Goal: Task Accomplishment & Management: Manage account settings

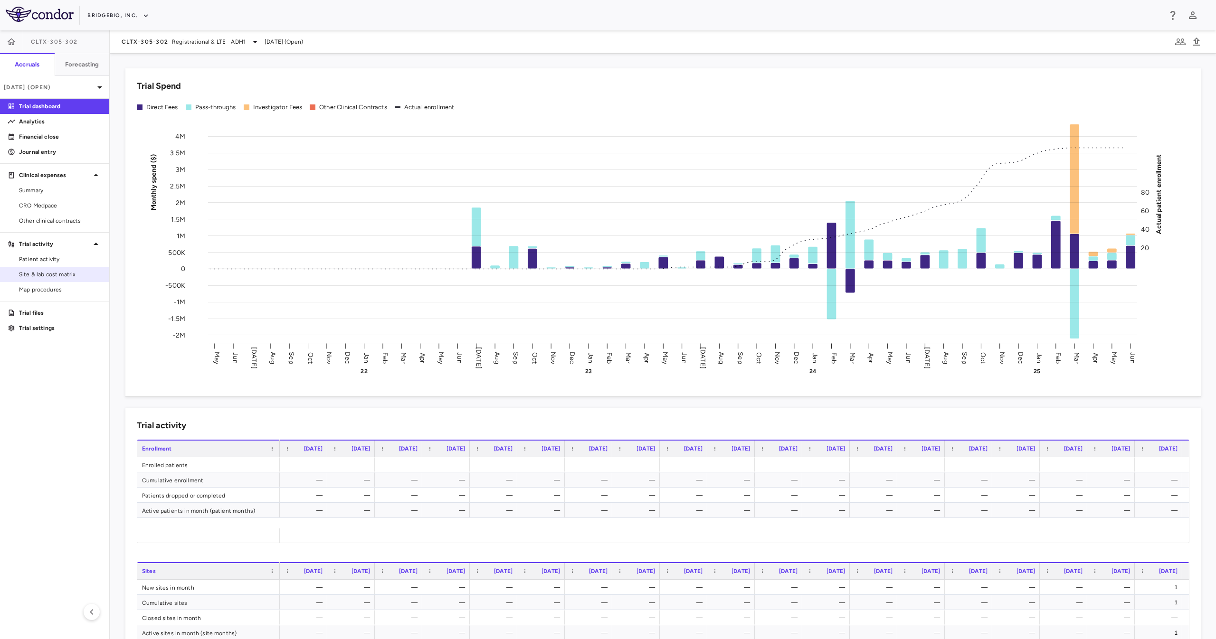
click at [54, 275] on span "Site & lab cost matrix" at bounding box center [60, 274] width 83 height 9
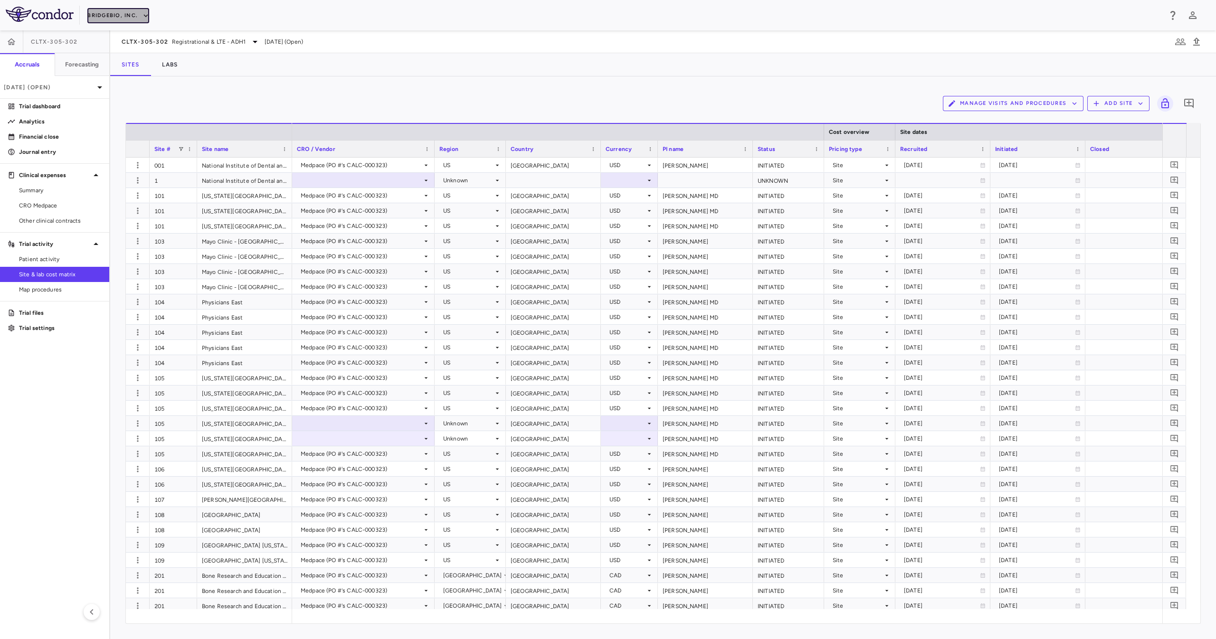
click at [129, 22] on button "BridgeBio, Inc." at bounding box center [118, 15] width 62 height 15
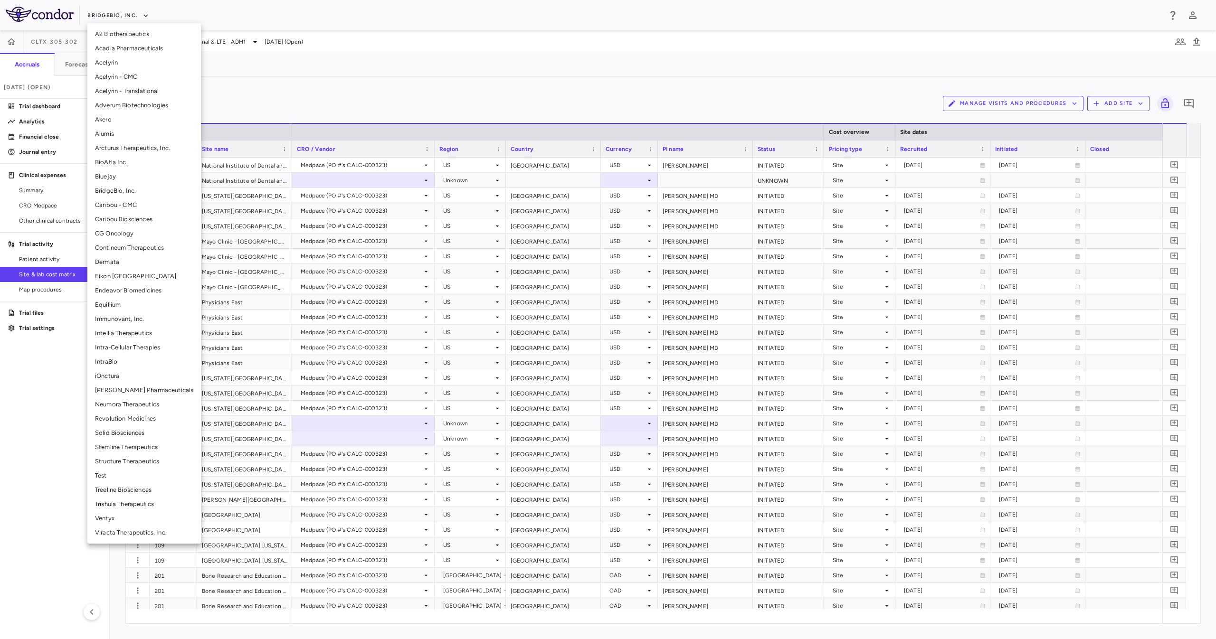
click at [148, 450] on li "Stemline Therapeutics" at bounding box center [144, 447] width 114 height 14
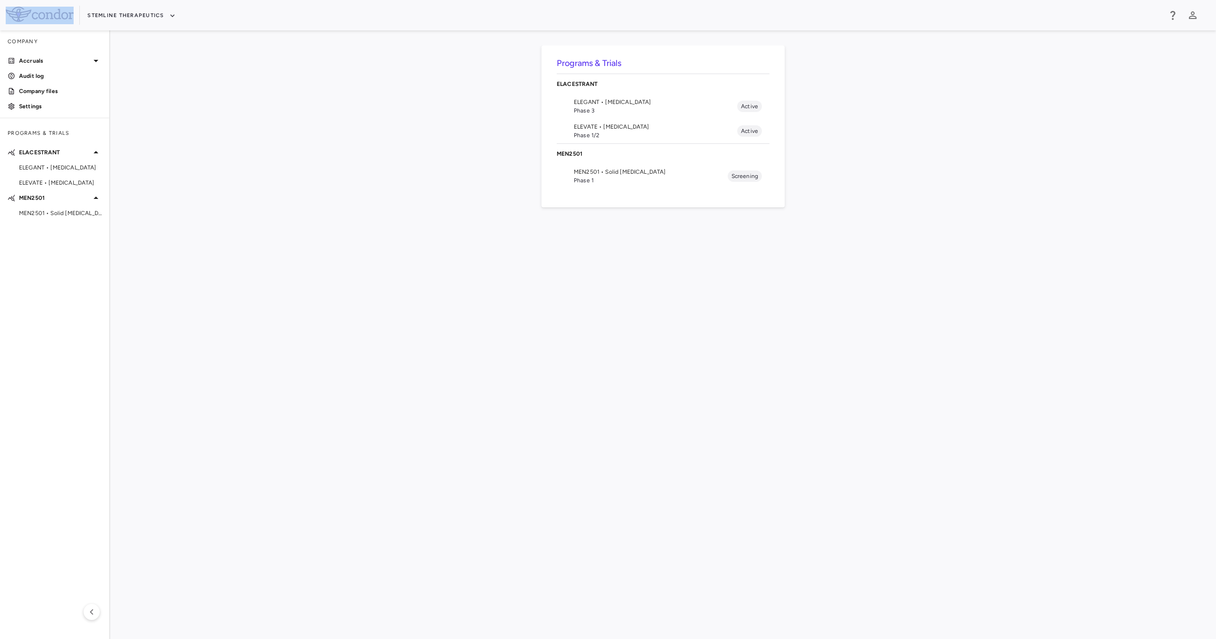
drag, startPoint x: 82, startPoint y: 14, endPoint x: 109, endPoint y: 25, distance: 29.6
click at [109, 25] on div "Stemline Therapeutics" at bounding box center [608, 15] width 1216 height 30
click at [630, 99] on span "ELEGANT • [MEDICAL_DATA]" at bounding box center [655, 102] width 163 height 9
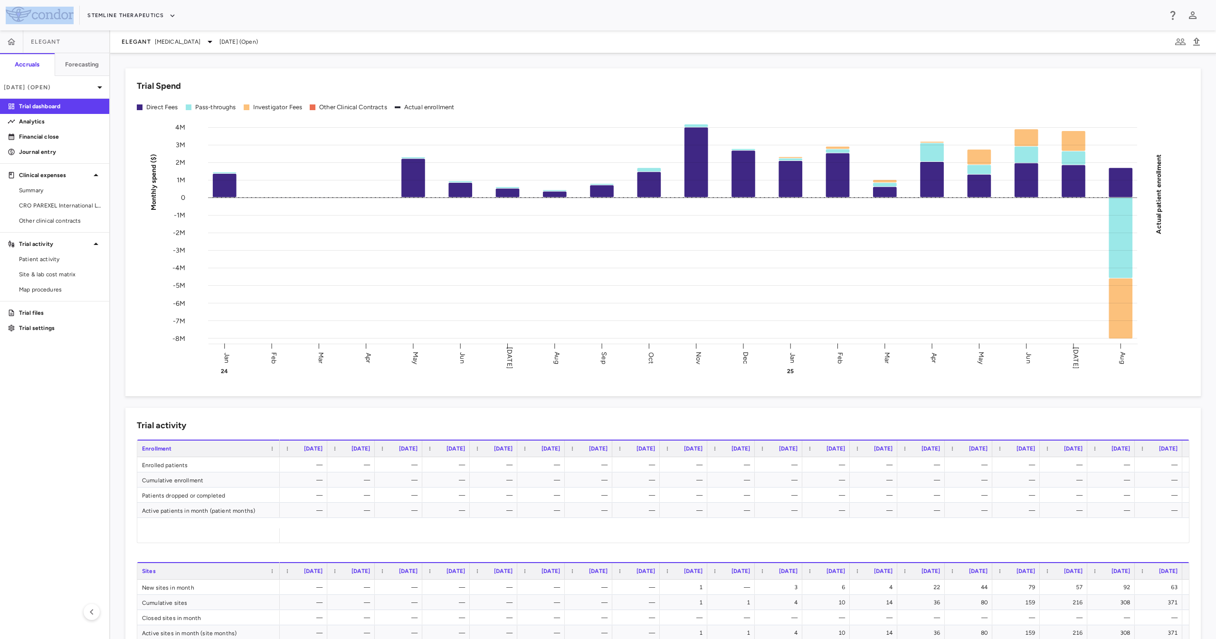
drag, startPoint x: 81, startPoint y: 16, endPoint x: 128, endPoint y: 55, distance: 60.8
click at [130, 29] on div "Stemline Therapeutics" at bounding box center [608, 15] width 1216 height 30
click at [62, 270] on link "Site & lab cost matrix" at bounding box center [54, 274] width 109 height 14
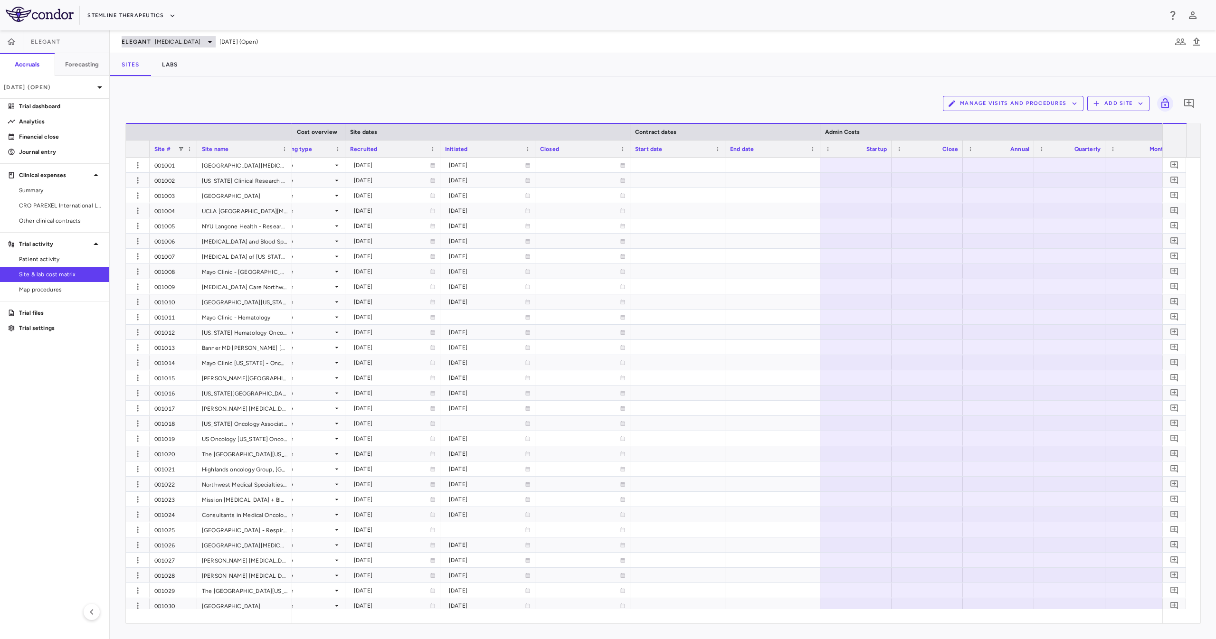
click at [204, 38] on icon at bounding box center [209, 41] width 11 height 11
click at [227, 115] on span "Phase 1/2" at bounding box center [185, 118] width 93 height 9
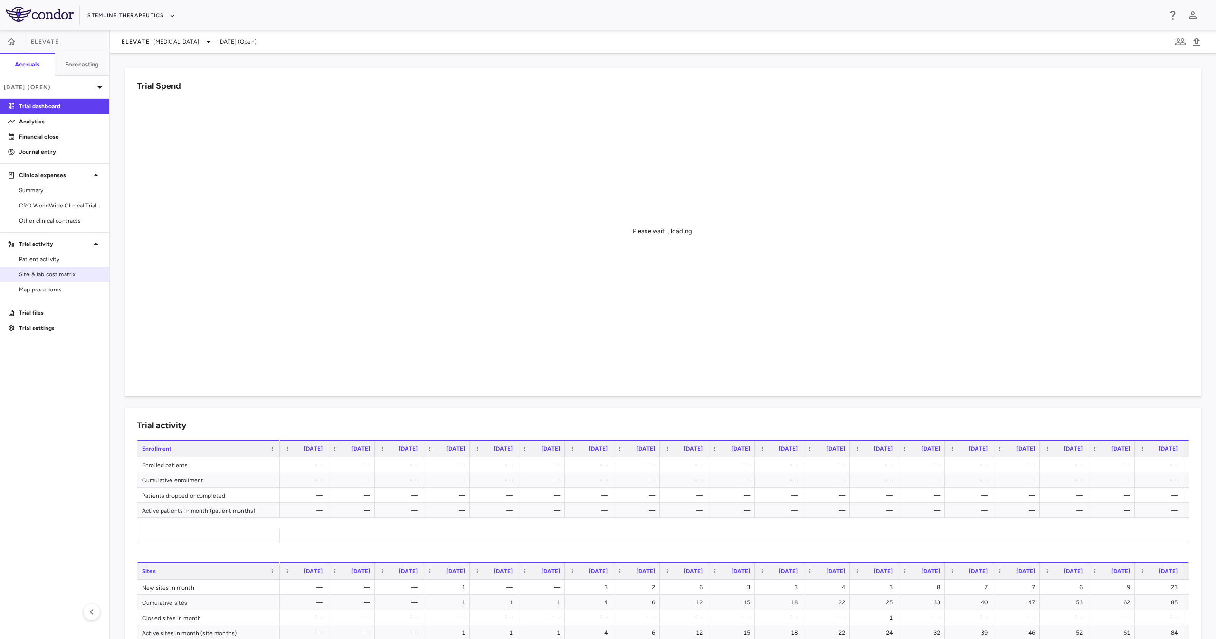
click at [60, 275] on span "Site & lab cost matrix" at bounding box center [60, 274] width 83 height 9
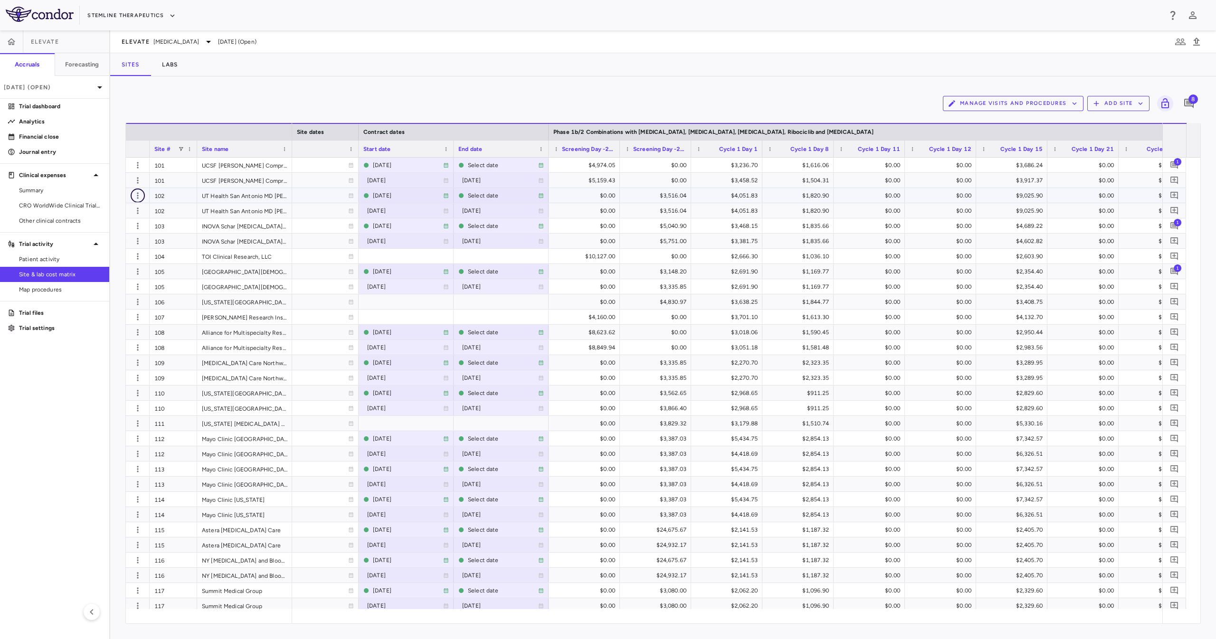
click at [138, 196] on icon "button" at bounding box center [137, 195] width 1 height 6
click at [130, 227] on div "Edit site" at bounding box center [101, 232] width 88 height 17
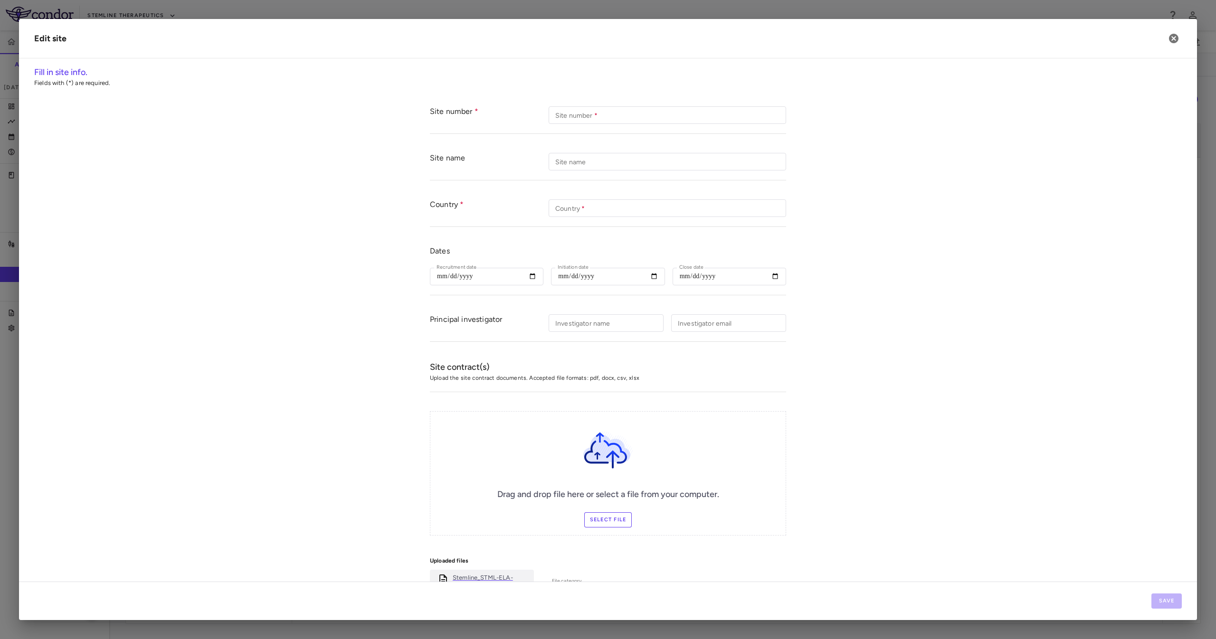
type input "***"
type input "**********"
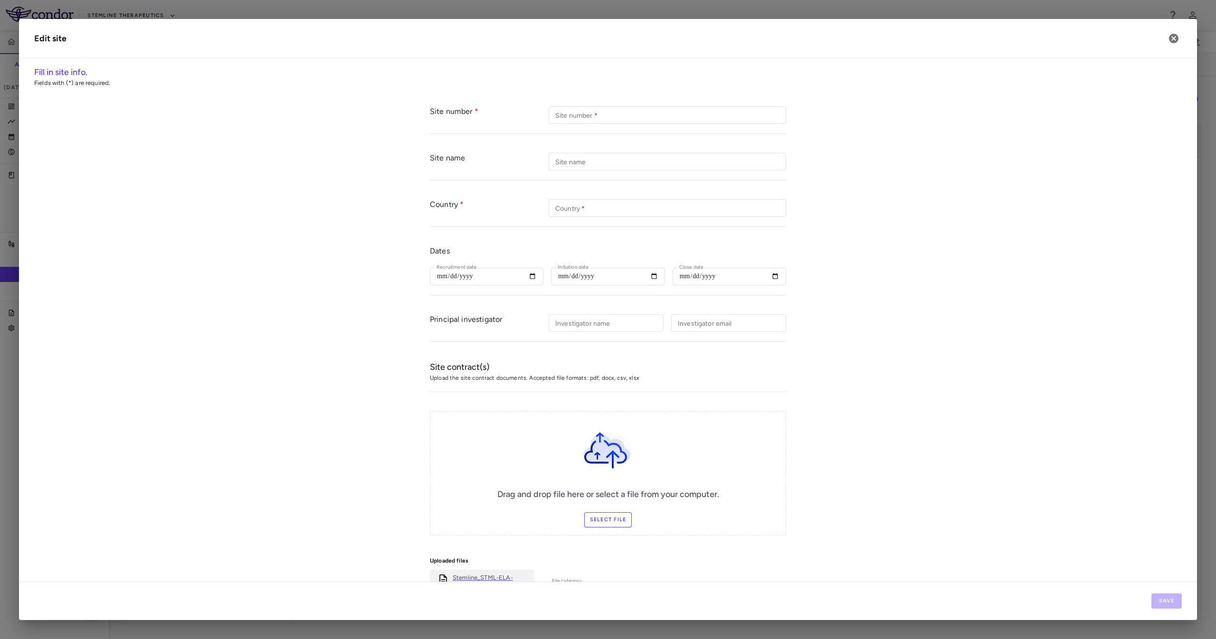
type input "**********"
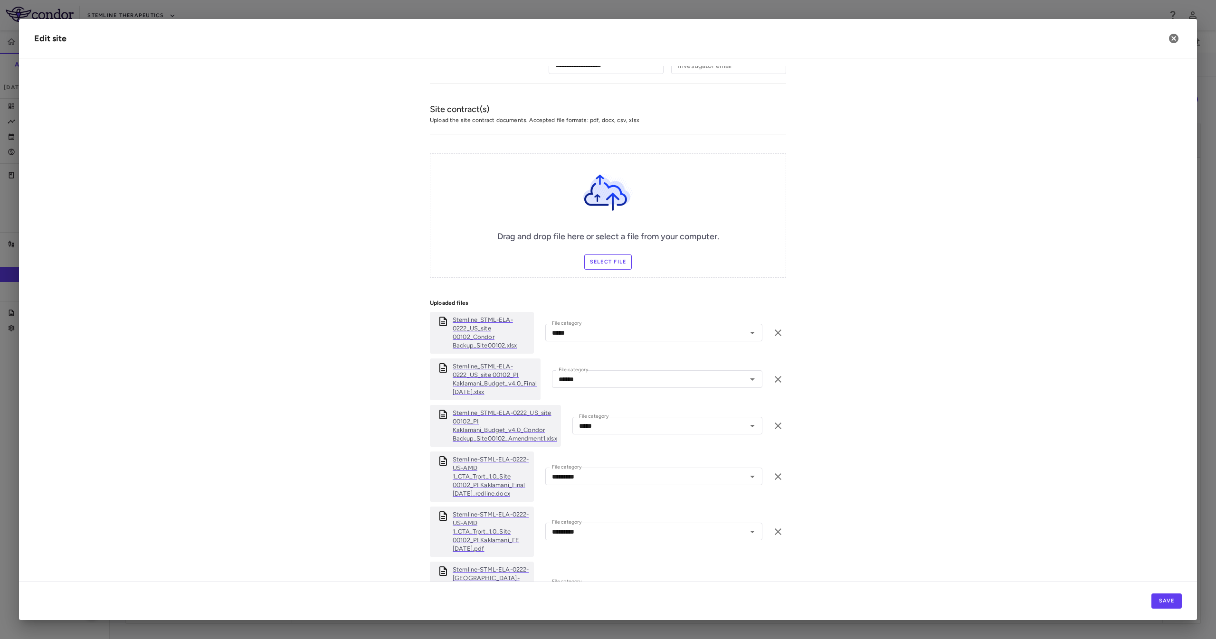
scroll to position [333, 0]
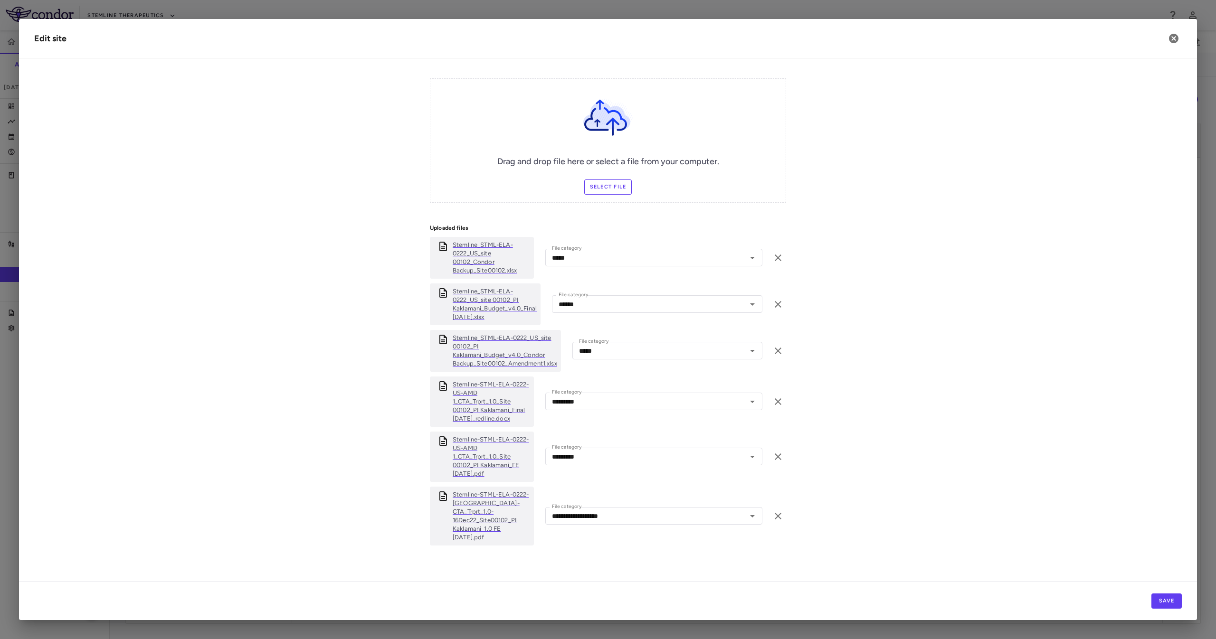
click at [1180, 32] on h2 "Edit site" at bounding box center [608, 38] width 1178 height 39
click at [1172, 41] on icon "button" at bounding box center [1173, 38] width 9 height 9
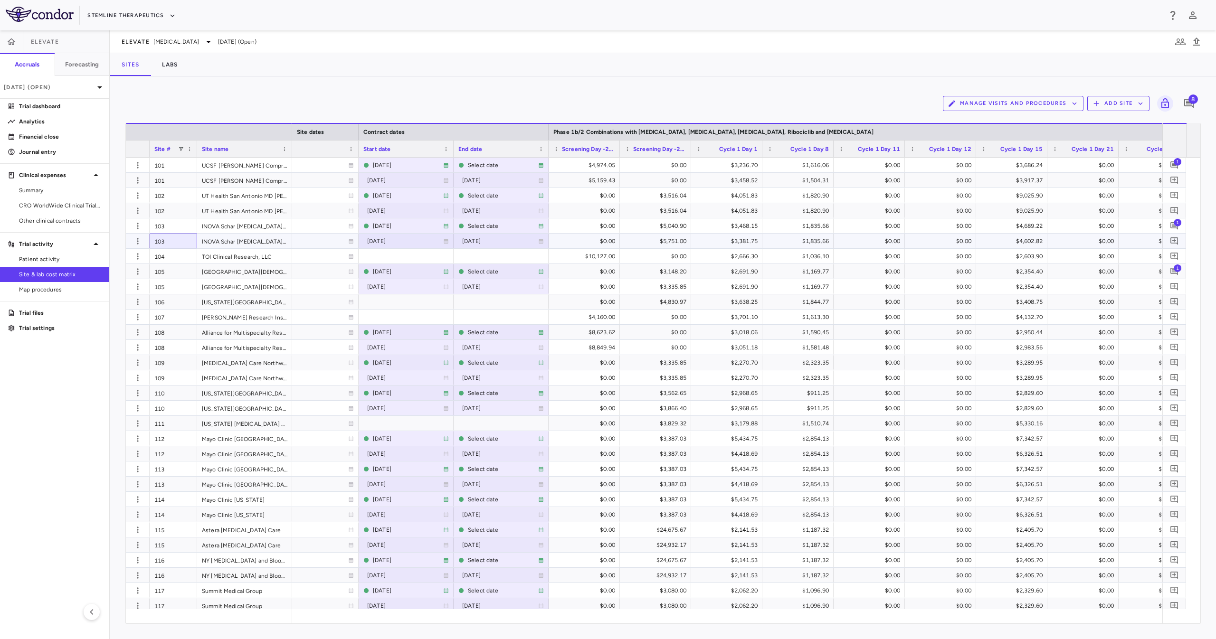
click at [174, 240] on div "103" at bounding box center [173, 241] width 47 height 15
click at [179, 221] on div "103" at bounding box center [173, 225] width 47 height 15
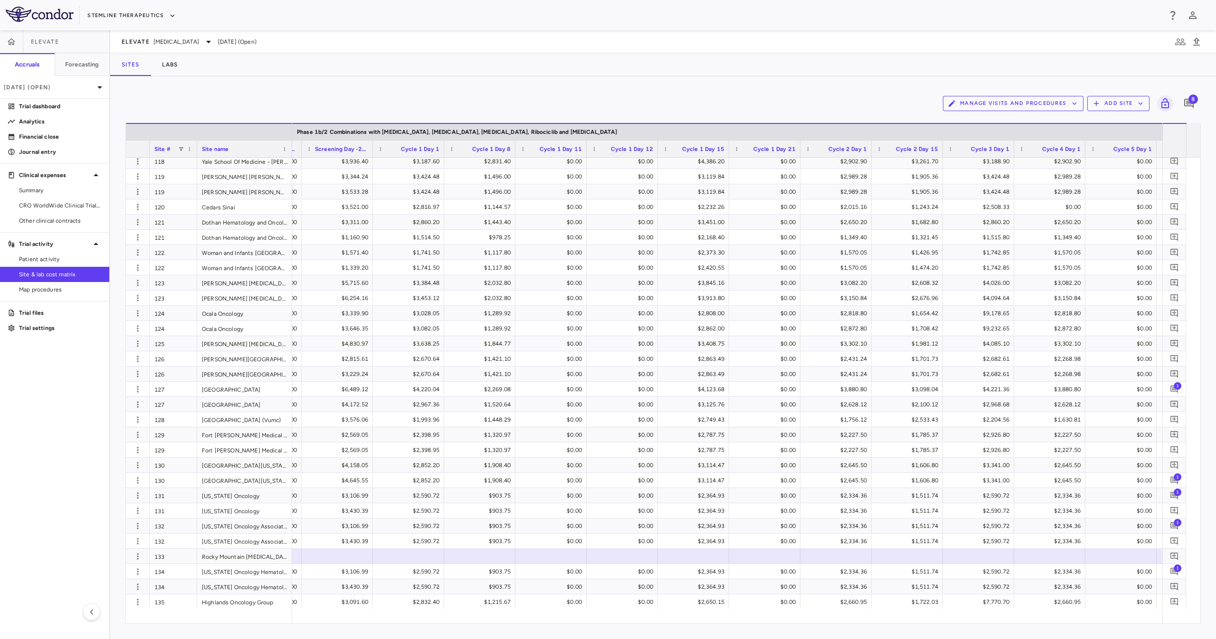
scroll to position [0, 1171]
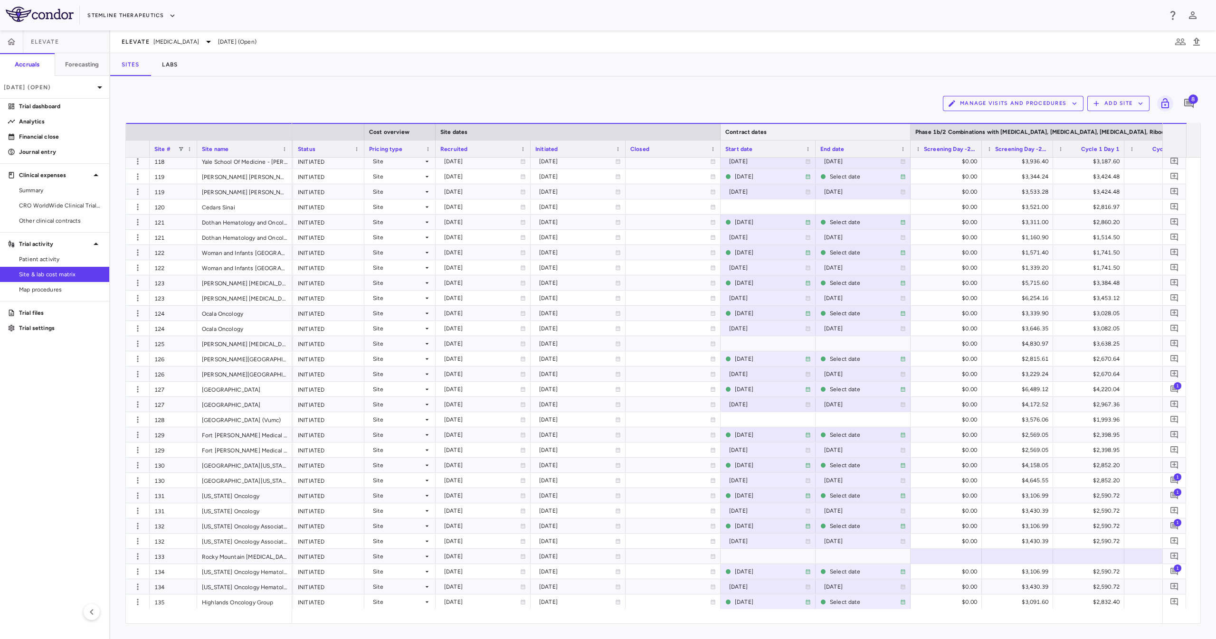
click at [910, 132] on div at bounding box center [910, 132] width 4 height 16
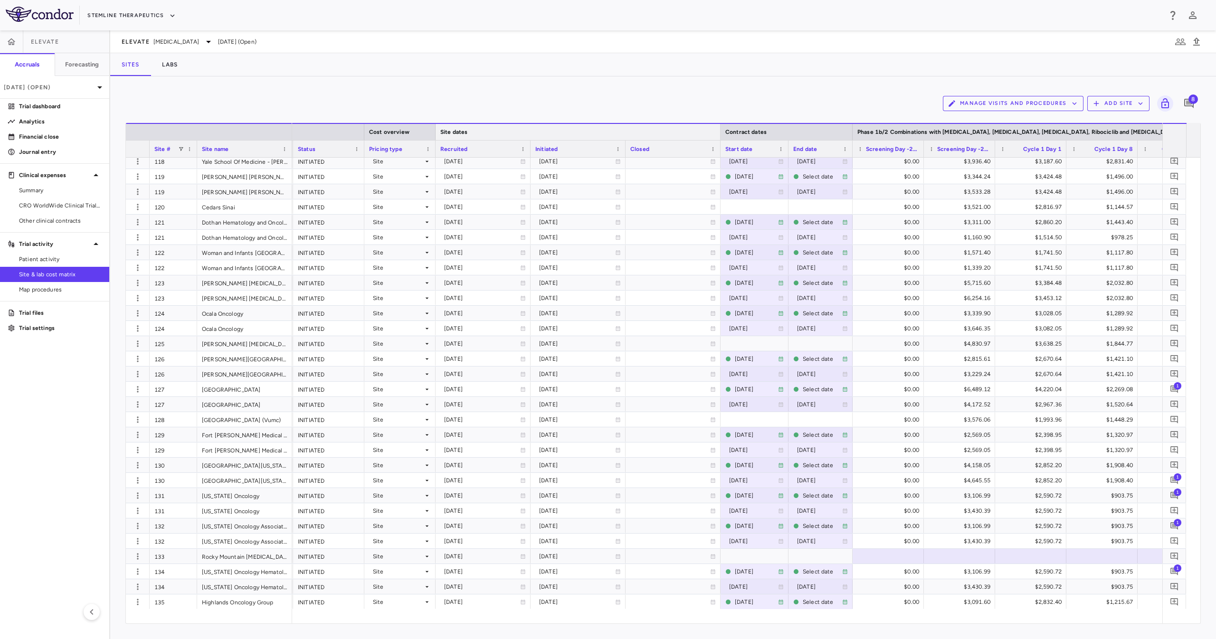
click at [722, 134] on div at bounding box center [720, 132] width 4 height 16
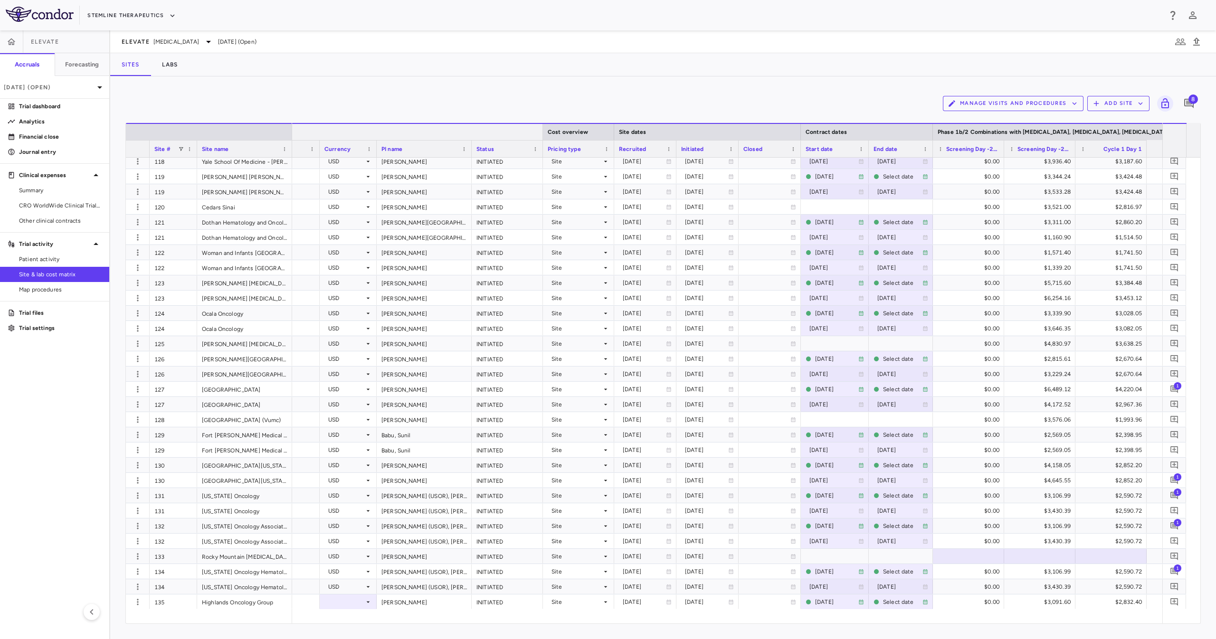
scroll to position [0, 143]
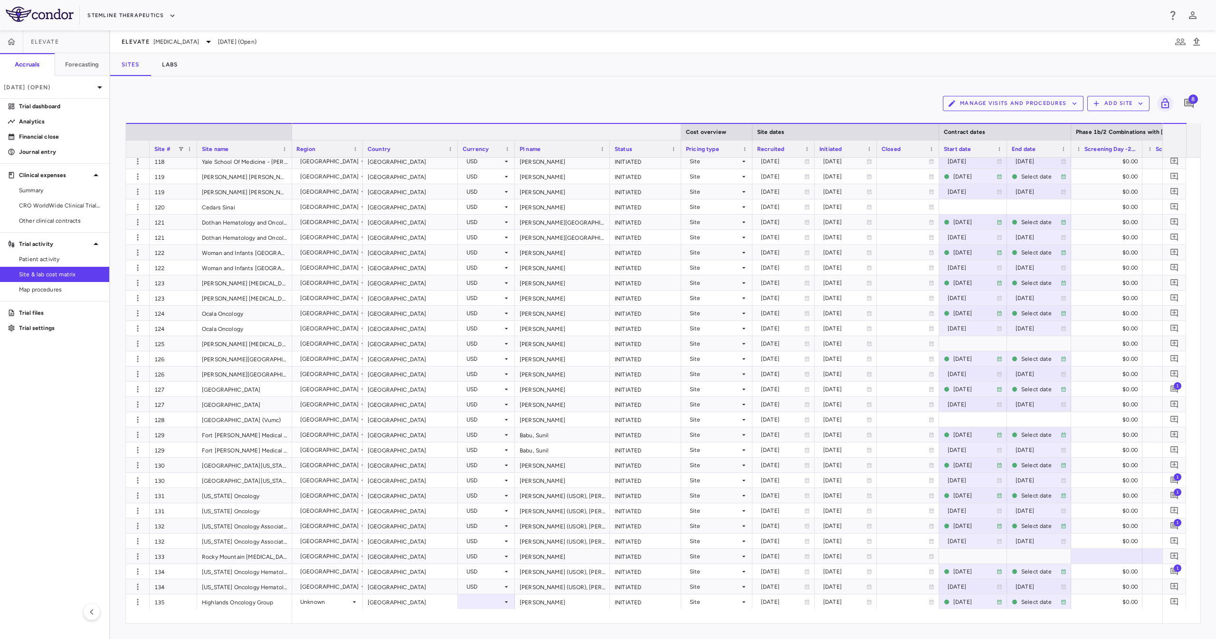
click at [680, 135] on div at bounding box center [681, 132] width 4 height 16
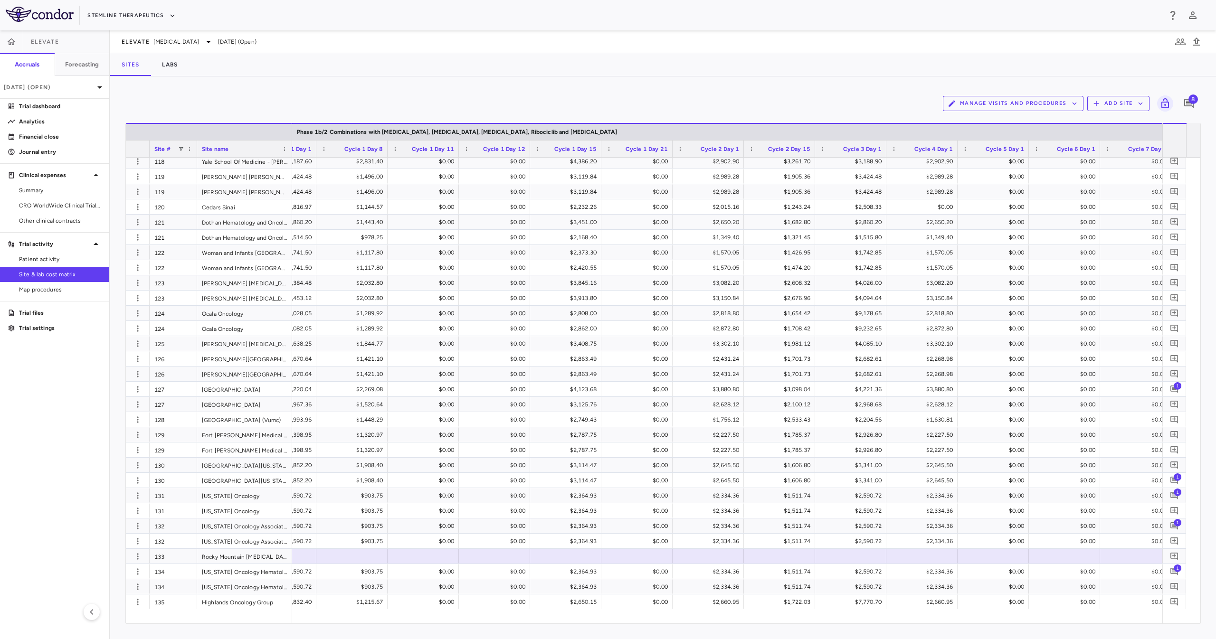
scroll to position [0, 1108]
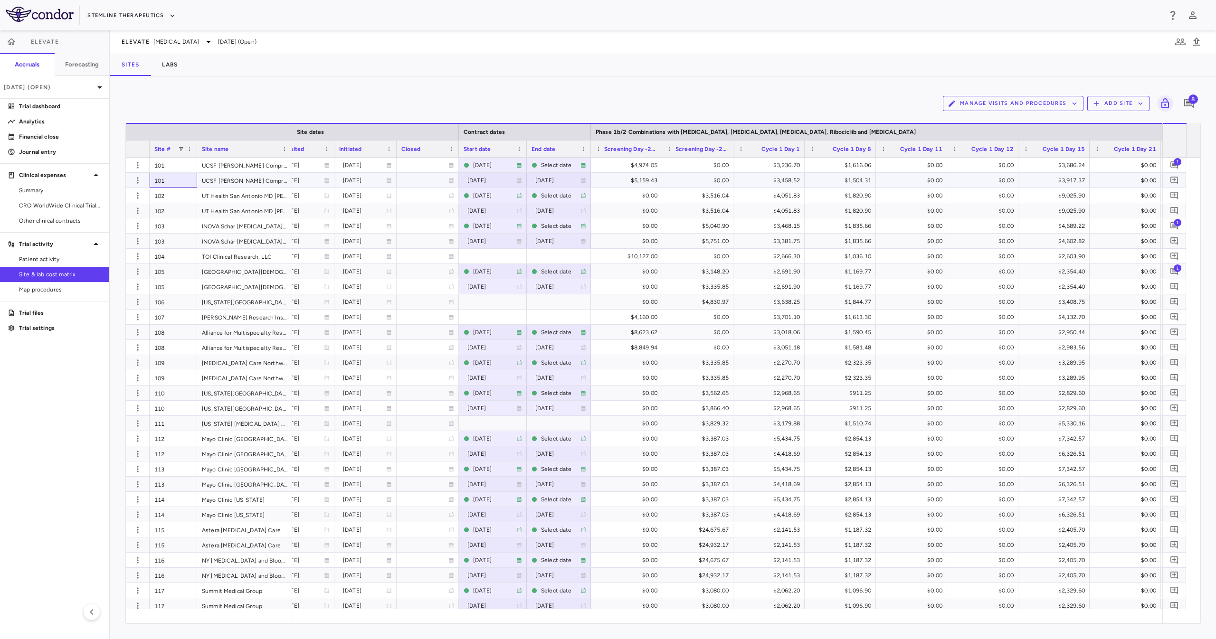
click at [173, 180] on div "101" at bounding box center [173, 180] width 47 height 15
click at [185, 199] on div "102" at bounding box center [173, 195] width 47 height 15
click at [185, 210] on div "102" at bounding box center [173, 210] width 47 height 15
click at [179, 230] on div "103" at bounding box center [173, 225] width 47 height 15
click at [182, 242] on div "103" at bounding box center [173, 241] width 47 height 15
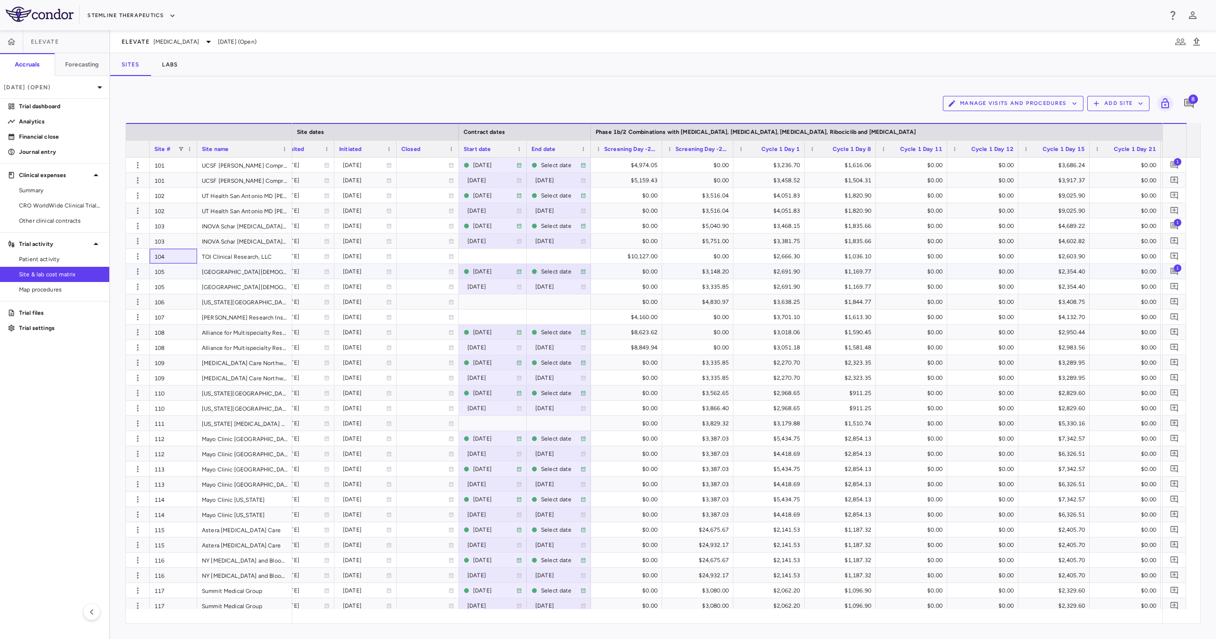
drag, startPoint x: 170, startPoint y: 258, endPoint x: 176, endPoint y: 264, distance: 9.1
click at [266, 268] on div "[GEOGRAPHIC_DATA][DEMOGRAPHIC_DATA]" at bounding box center [244, 271] width 95 height 15
click at [188, 283] on div "105" at bounding box center [173, 286] width 47 height 15
click at [193, 322] on div "107" at bounding box center [173, 317] width 47 height 15
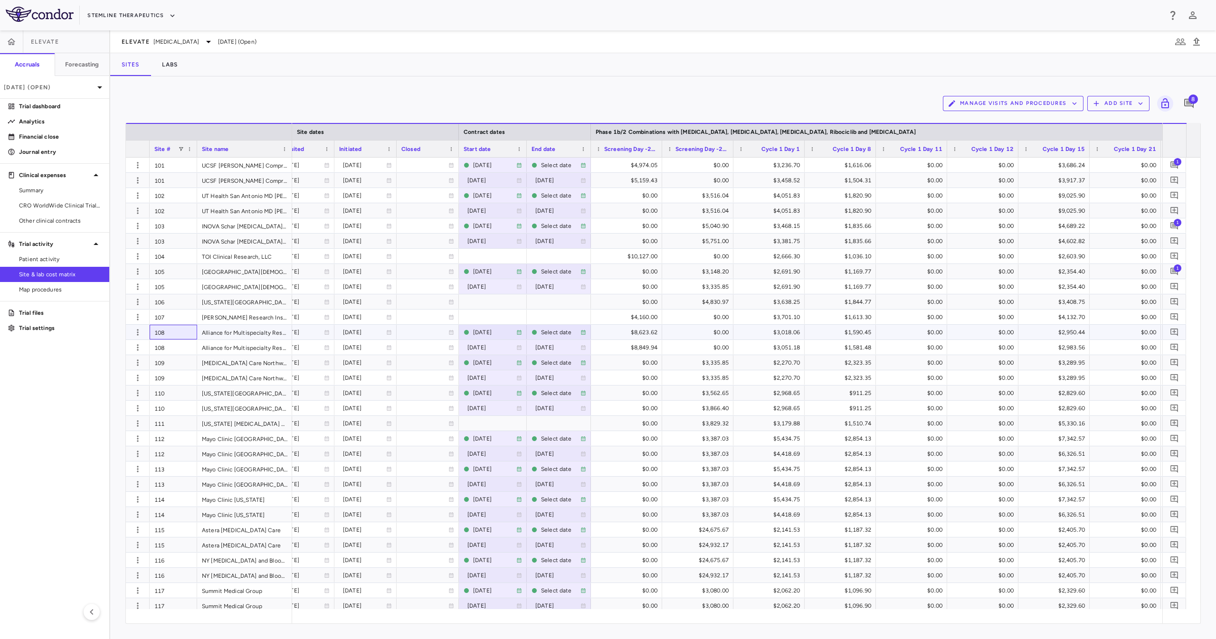
click at [191, 332] on div "108" at bounding box center [173, 332] width 47 height 15
click at [185, 342] on div "108" at bounding box center [173, 347] width 47 height 15
click at [174, 354] on div "108" at bounding box center [173, 347] width 47 height 15
click at [174, 369] on div "109" at bounding box center [173, 362] width 47 height 15
click at [173, 378] on div "109" at bounding box center [173, 377] width 47 height 15
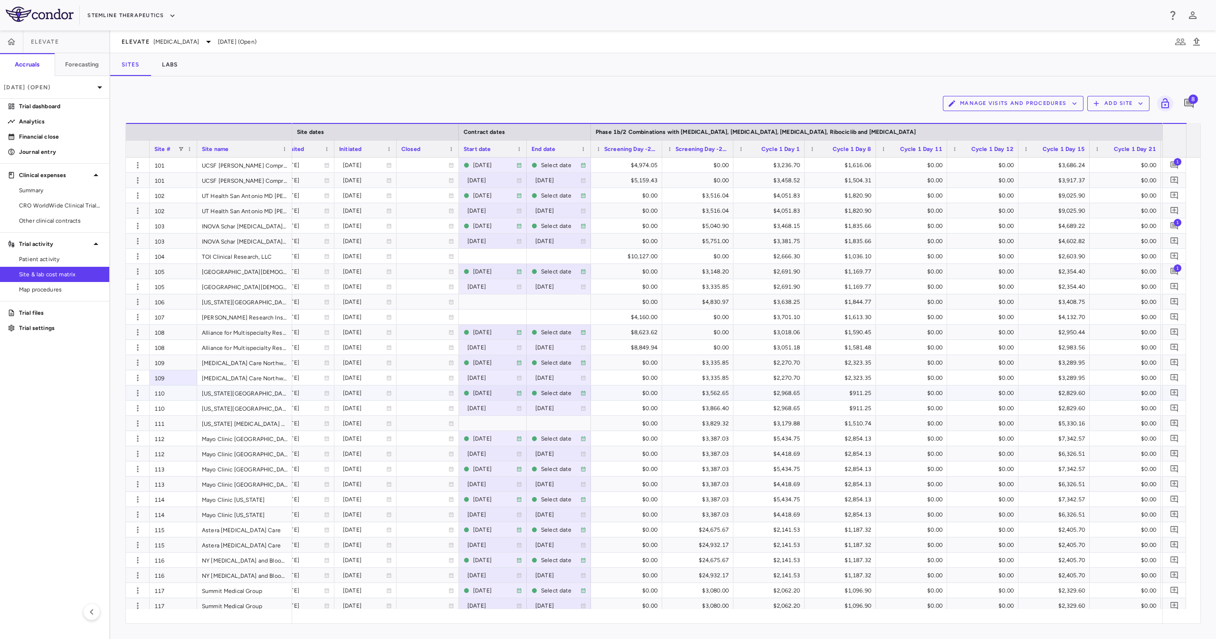
drag, startPoint x: 171, startPoint y: 394, endPoint x: 172, endPoint y: 399, distance: 4.8
click at [172, 398] on div "110" at bounding box center [173, 393] width 47 height 15
click at [175, 408] on div "110" at bounding box center [173, 408] width 47 height 15
click at [187, 444] on div "112" at bounding box center [173, 438] width 47 height 15
click at [186, 456] on div "112" at bounding box center [173, 453] width 47 height 15
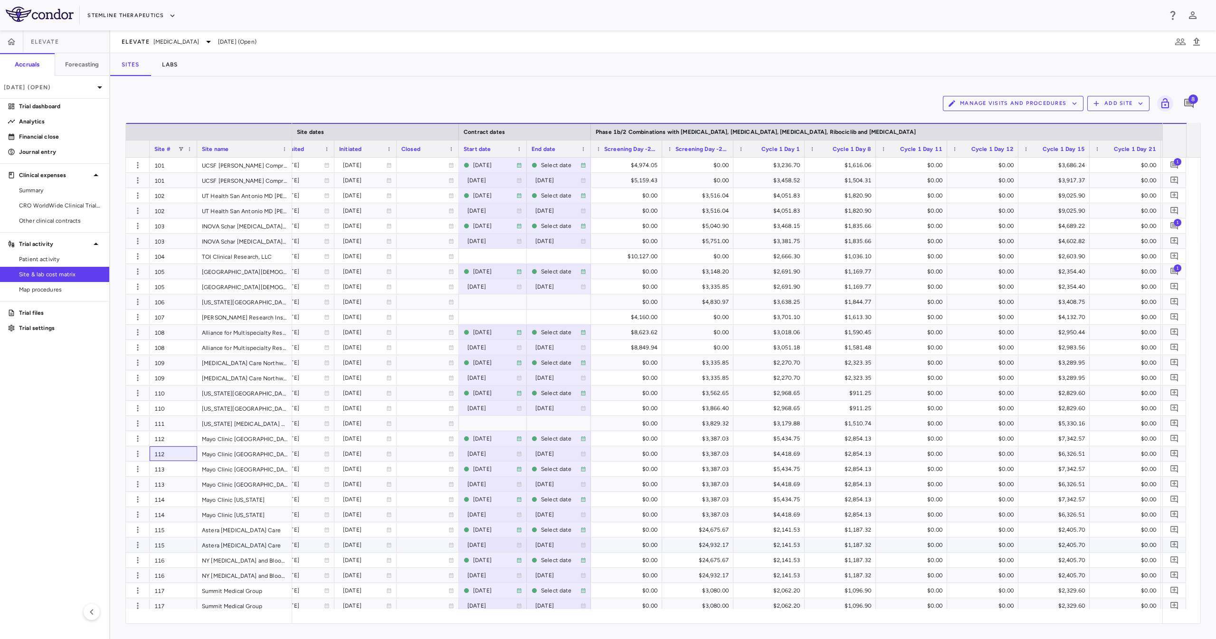
scroll to position [95, 0]
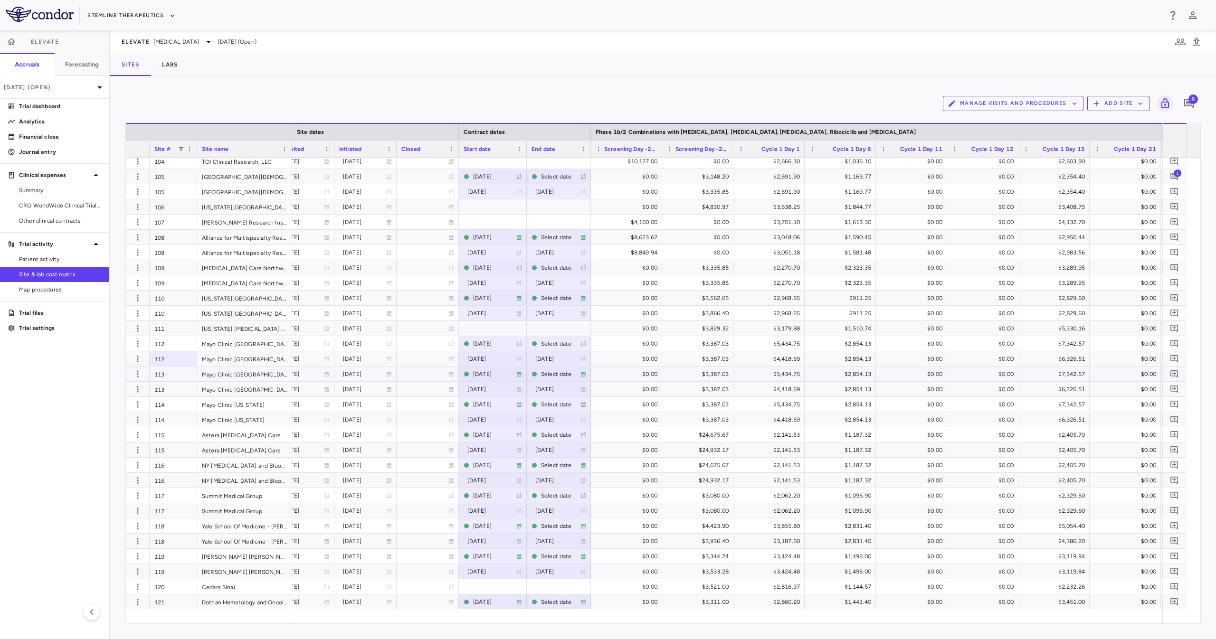
click at [169, 372] on div "113" at bounding box center [173, 374] width 47 height 15
click at [171, 392] on div "113" at bounding box center [173, 389] width 47 height 15
click at [175, 405] on div "114" at bounding box center [173, 404] width 47 height 15
click at [177, 425] on div "114" at bounding box center [173, 419] width 47 height 15
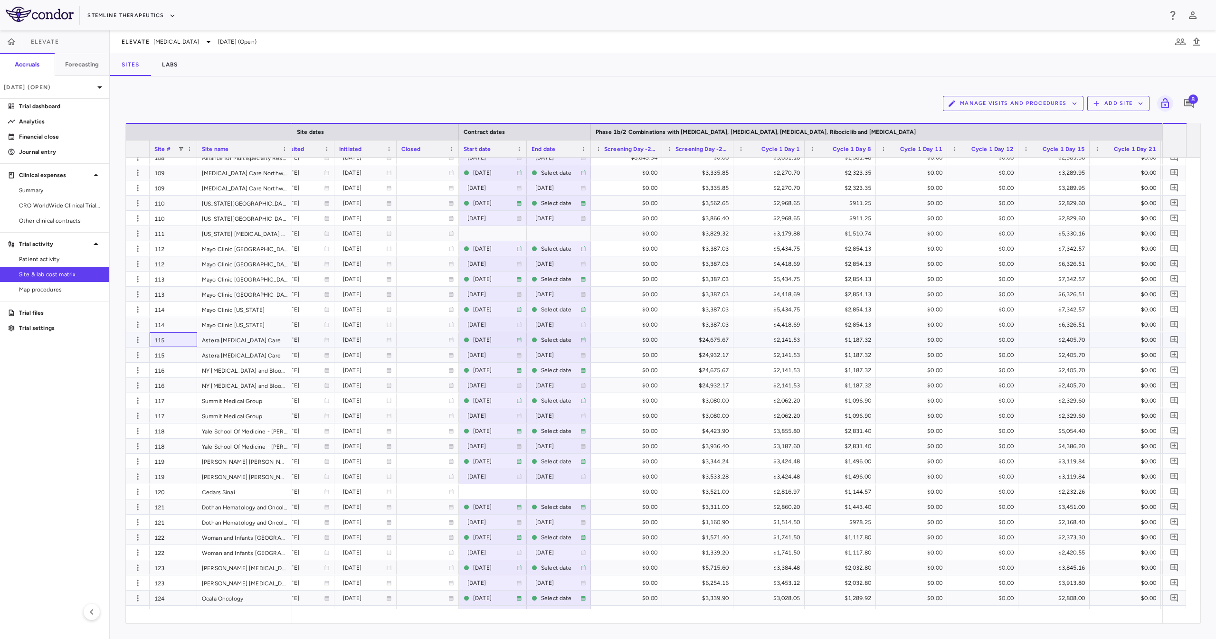
drag, startPoint x: 170, startPoint y: 339, endPoint x: 177, endPoint y: 361, distance: 23.9
click at [171, 338] on div "115" at bounding box center [173, 339] width 47 height 15
click at [177, 362] on div "115" at bounding box center [173, 355] width 47 height 15
click at [180, 375] on div "116" at bounding box center [173, 370] width 47 height 15
click at [181, 383] on div "116" at bounding box center [173, 385] width 47 height 15
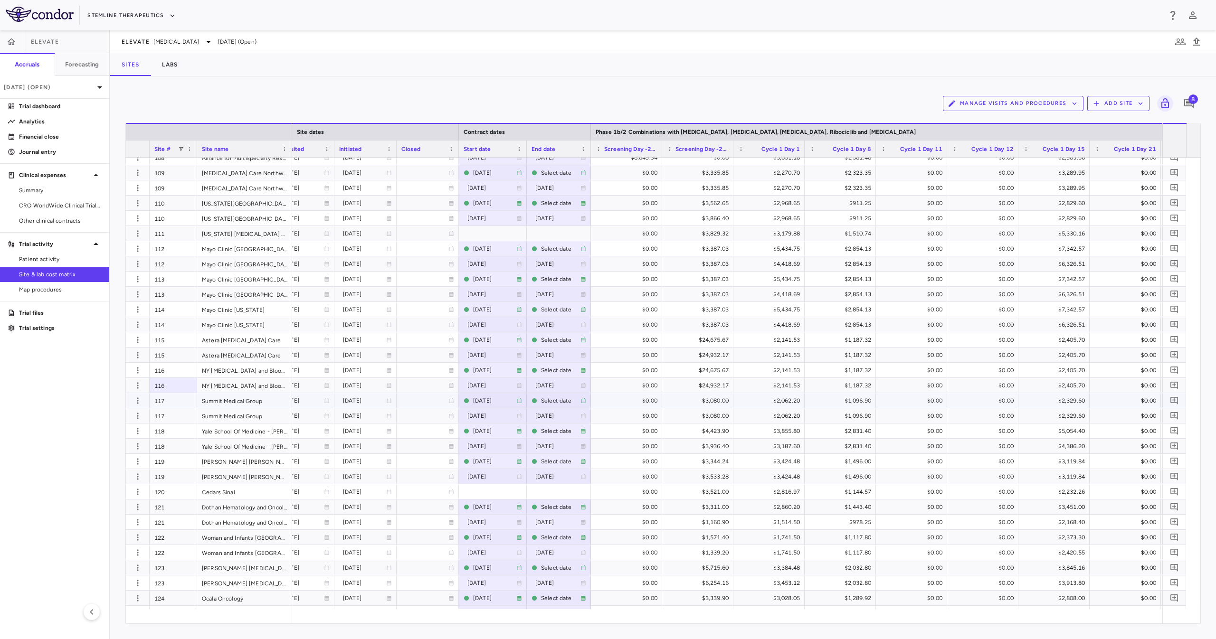
drag, startPoint x: 183, startPoint y: 399, endPoint x: 185, endPoint y: 412, distance: 12.9
click at [188, 399] on div "117" at bounding box center [173, 400] width 47 height 15
click at [182, 408] on div "117 Summit Medical Group" at bounding box center [209, 400] width 166 height 15
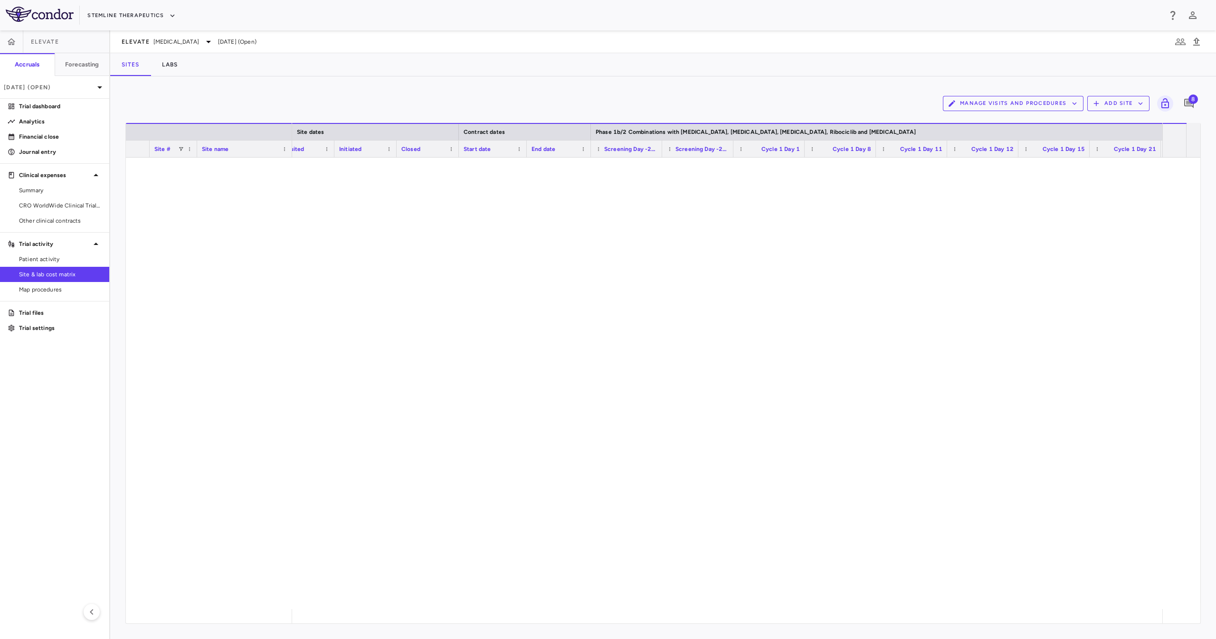
scroll to position [0, 0]
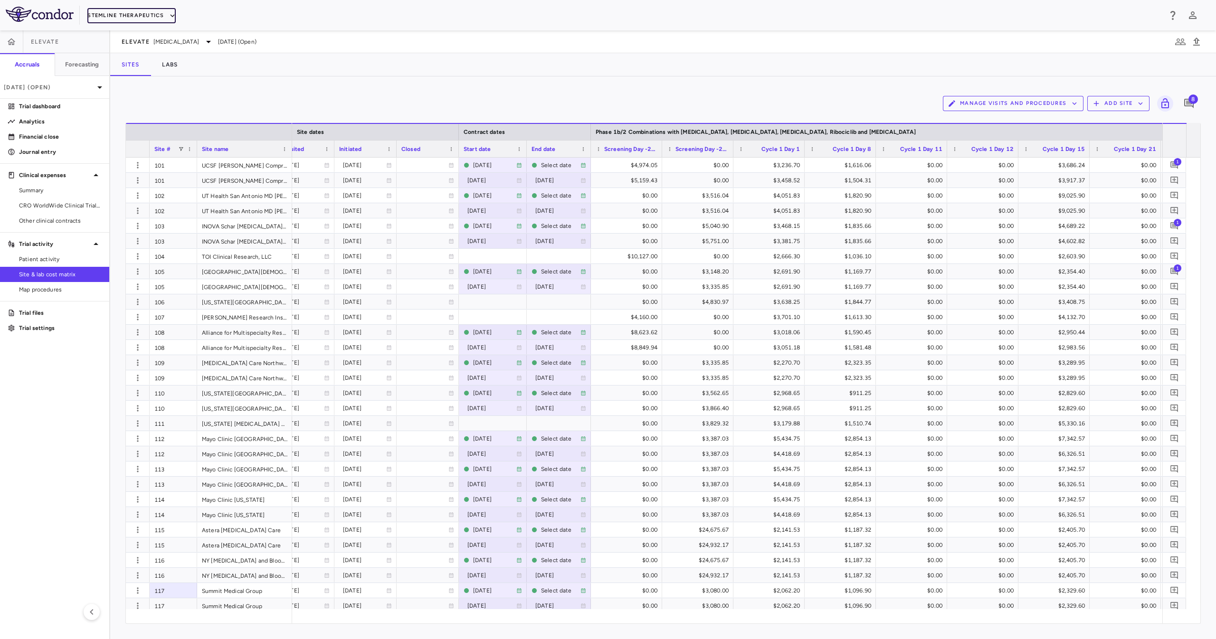
click at [152, 22] on button "Stemline Therapeutics" at bounding box center [131, 15] width 88 height 15
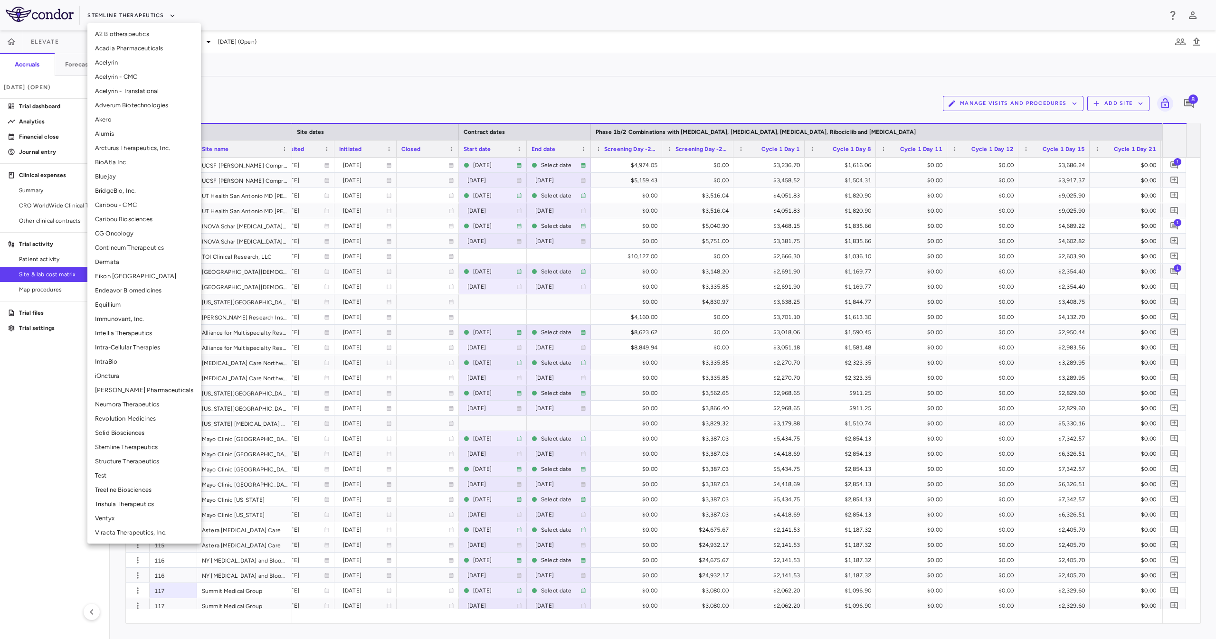
click at [161, 129] on li "Alumis" at bounding box center [144, 134] width 114 height 14
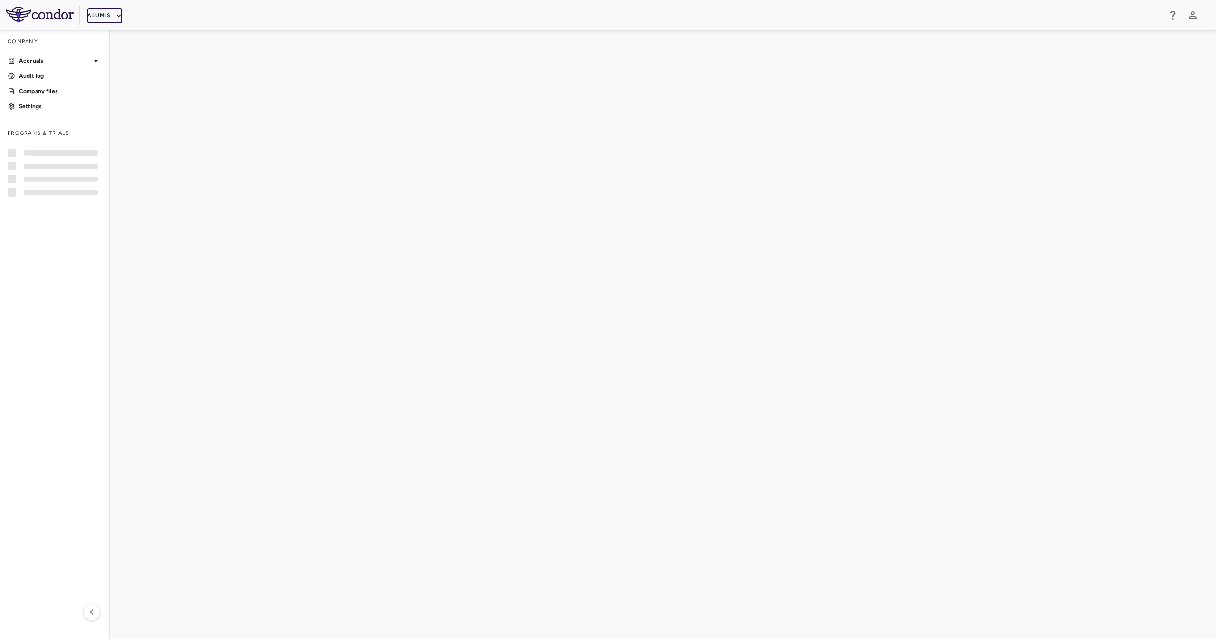
click at [103, 14] on button "Alumis" at bounding box center [104, 15] width 35 height 15
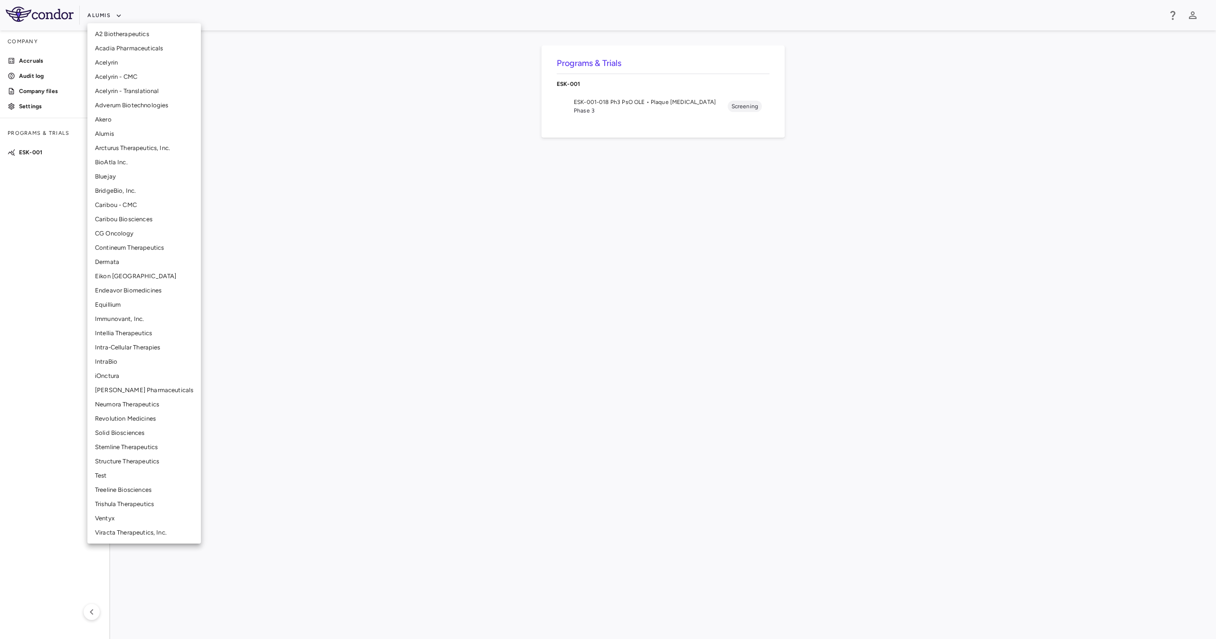
click at [145, 189] on li "BridgeBio, Inc." at bounding box center [144, 191] width 114 height 14
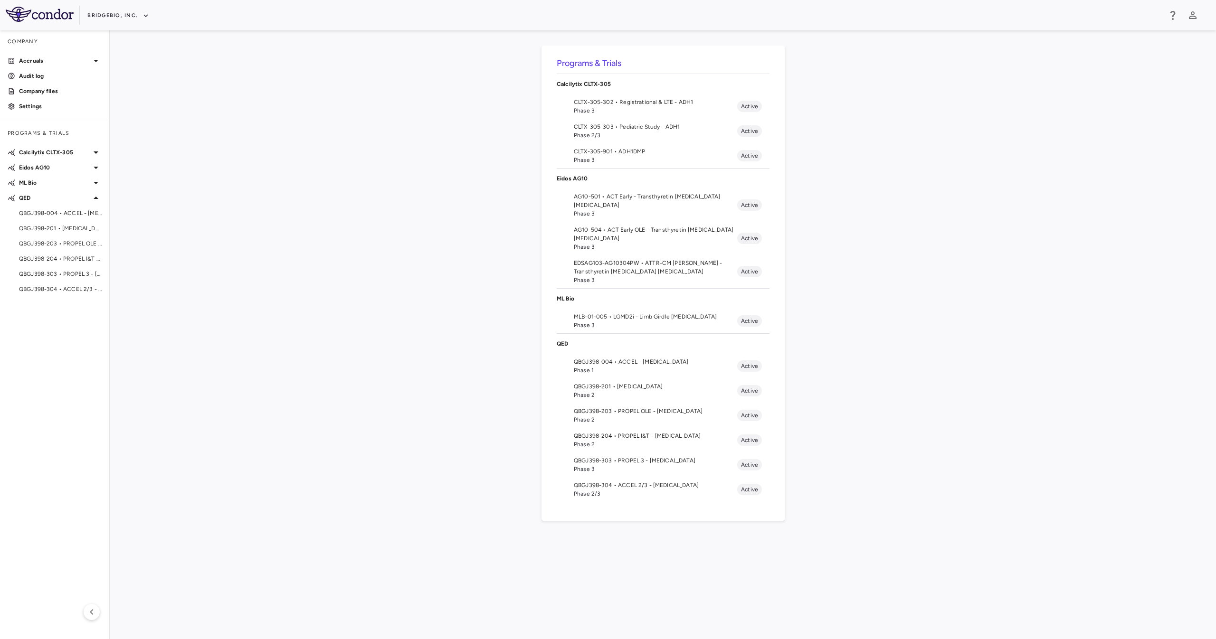
click at [690, 114] on span "Phase 3" at bounding box center [655, 110] width 163 height 9
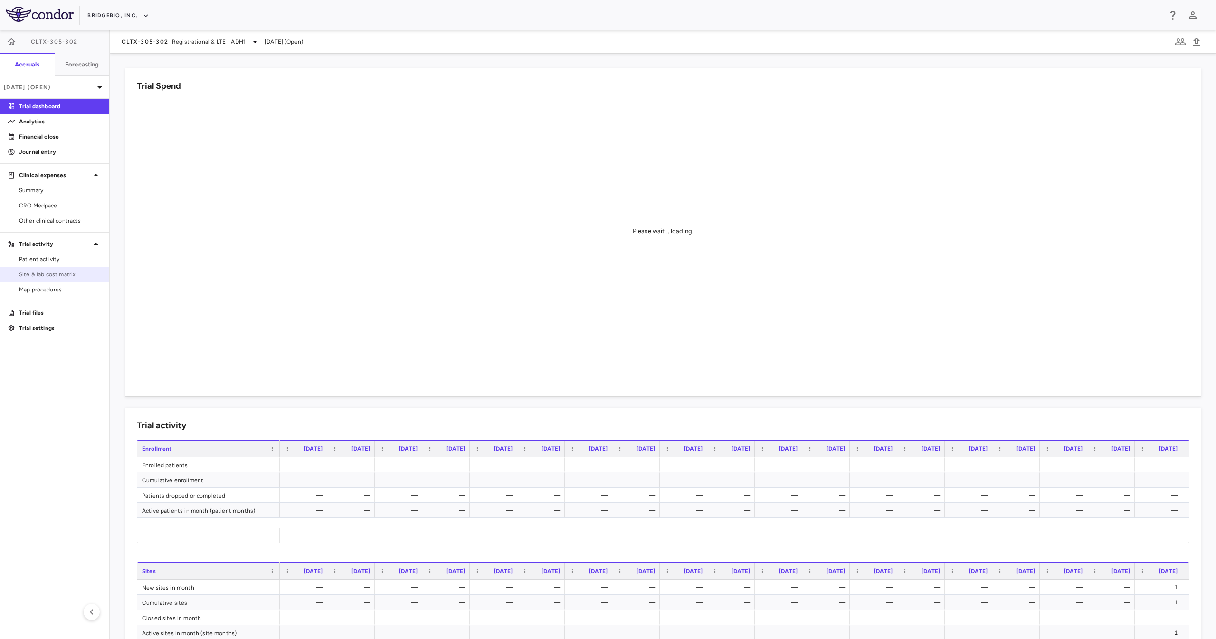
click at [48, 280] on link "Site & lab cost matrix" at bounding box center [54, 274] width 109 height 14
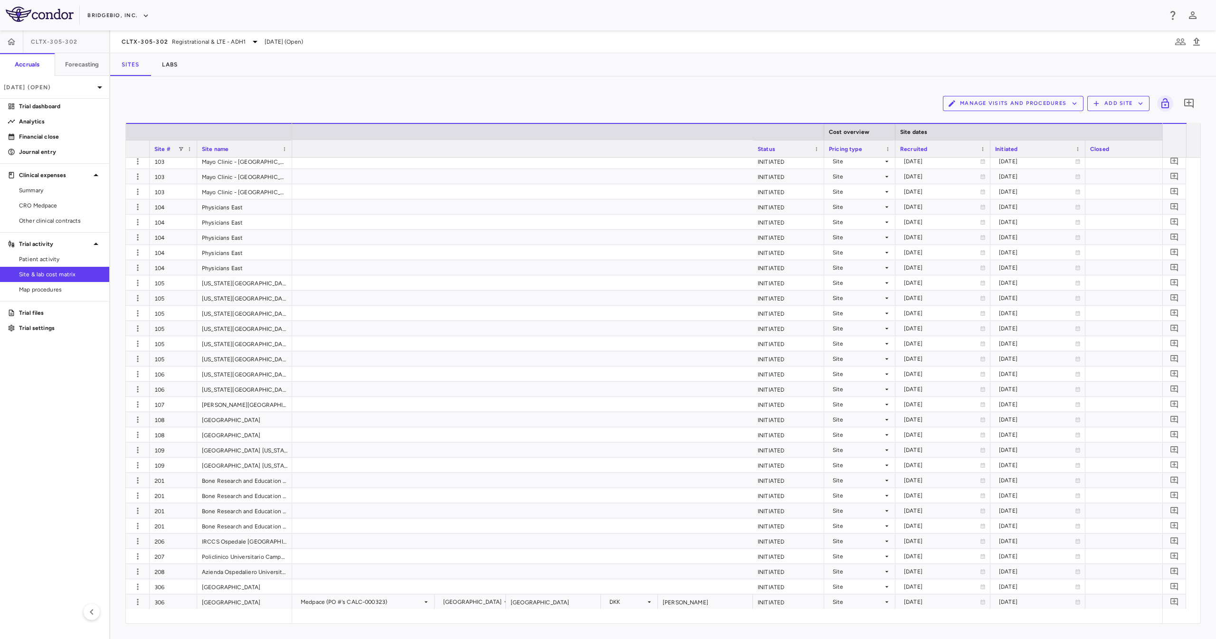
scroll to position [0, 1775]
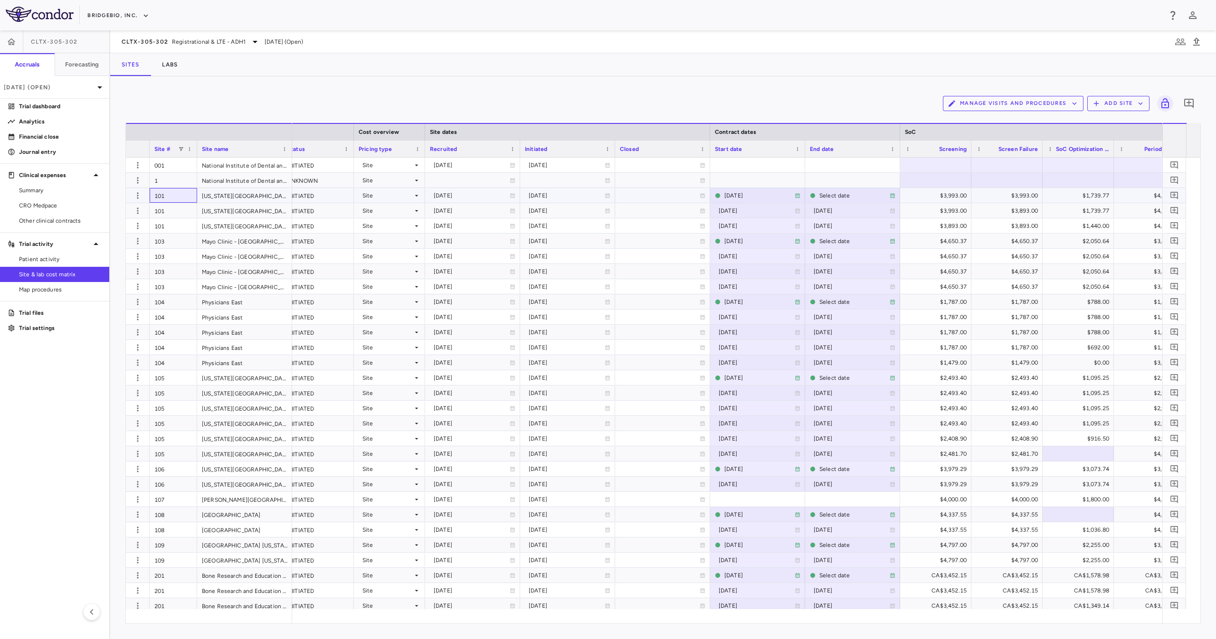
click at [171, 192] on div "101" at bounding box center [173, 195] width 47 height 15
